Goal: Task Accomplishment & Management: Complete application form

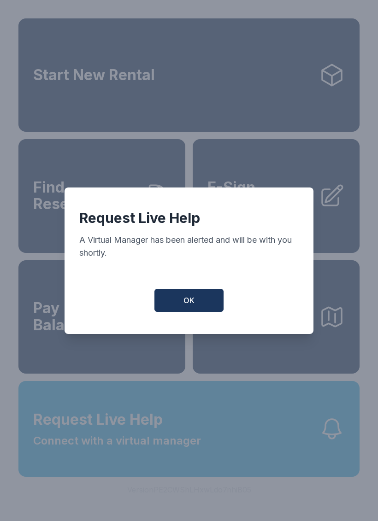
click at [201, 304] on button "OK" at bounding box center [188, 300] width 69 height 23
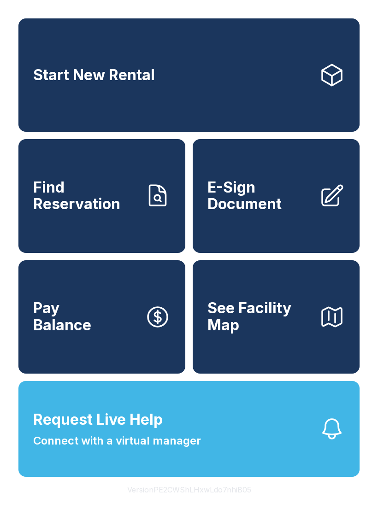
click at [206, 467] on button "Request Live Help Connect with a virtual manager" at bounding box center [188, 429] width 341 height 96
click at [115, 431] on span "Request Live Help" at bounding box center [97, 420] width 129 height 22
click at [230, 444] on button "Request Live Help Connect with a virtual manager" at bounding box center [188, 429] width 341 height 96
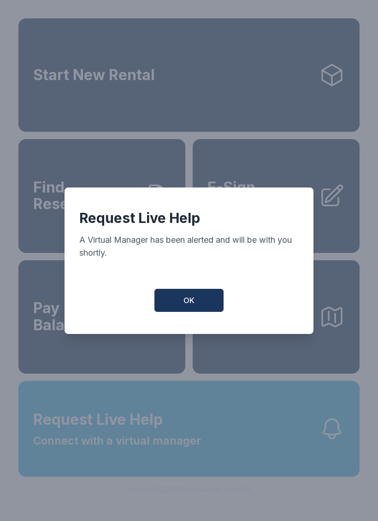
click at [181, 299] on button "OK" at bounding box center [188, 300] width 69 height 23
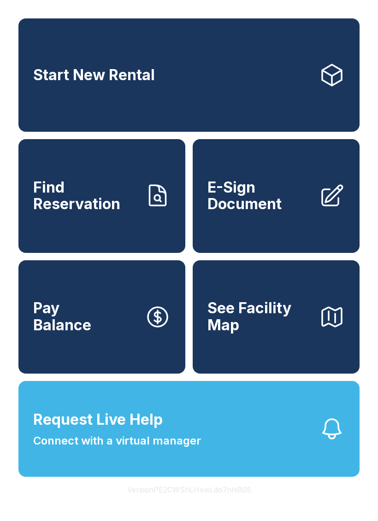
click at [277, 195] on span "E-Sign Document" at bounding box center [259, 196] width 104 height 34
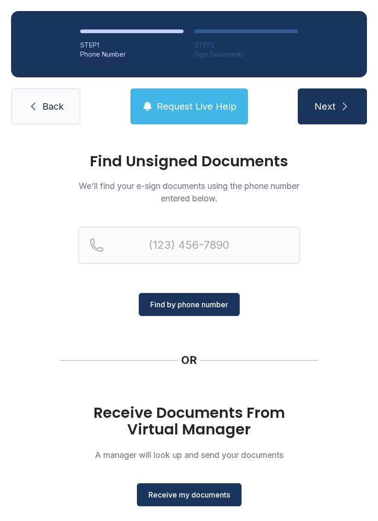
click at [187, 495] on span "Receive my documents" at bounding box center [189, 494] width 82 height 11
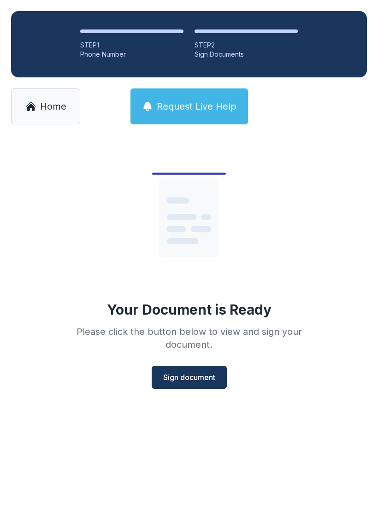
click at [207, 374] on span "Sign document" at bounding box center [189, 377] width 52 height 11
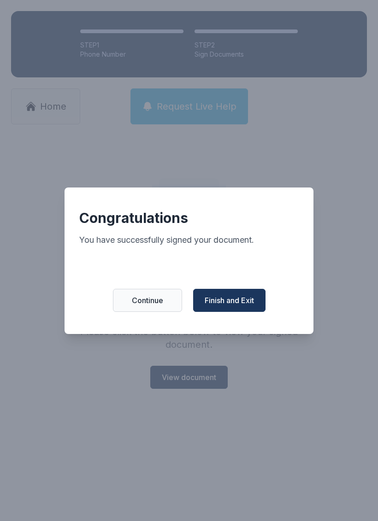
click at [227, 304] on span "Finish and Exit" at bounding box center [229, 300] width 49 height 11
